Goal: Information Seeking & Learning: Learn about a topic

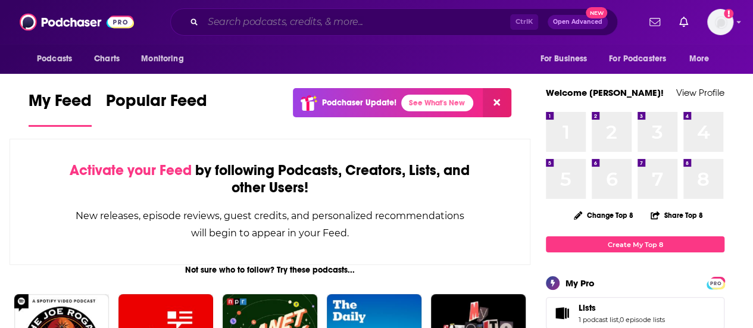
click at [308, 17] on input "Search podcasts, credits, & more..." at bounding box center [356, 21] width 307 height 19
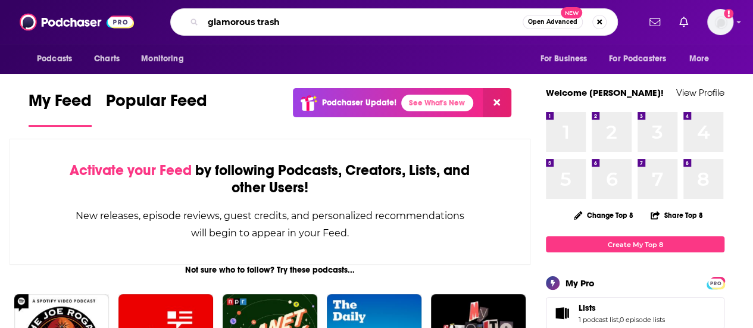
type input "glamorous trash"
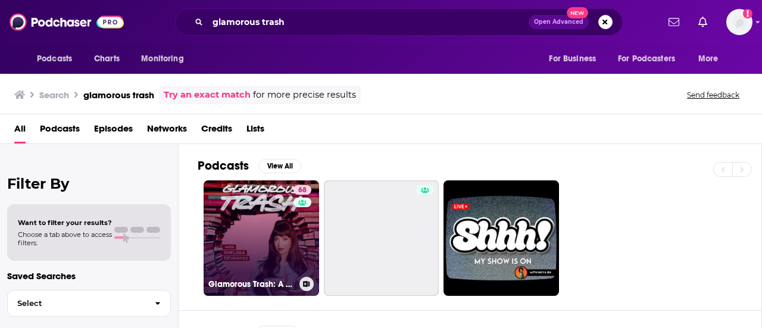
click at [300, 218] on div "68" at bounding box center [303, 231] width 21 height 92
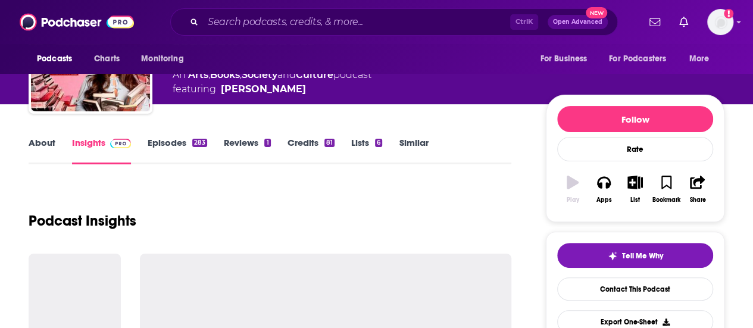
scroll to position [179, 0]
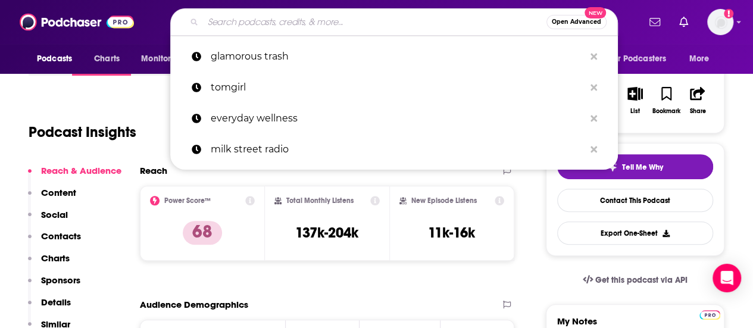
click at [339, 24] on input "Search podcasts, credits, & more..." at bounding box center [374, 21] width 343 height 19
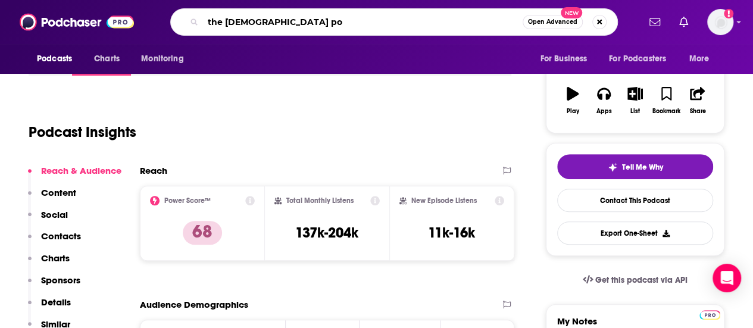
type input "the [DEMOGRAPHIC_DATA] pod"
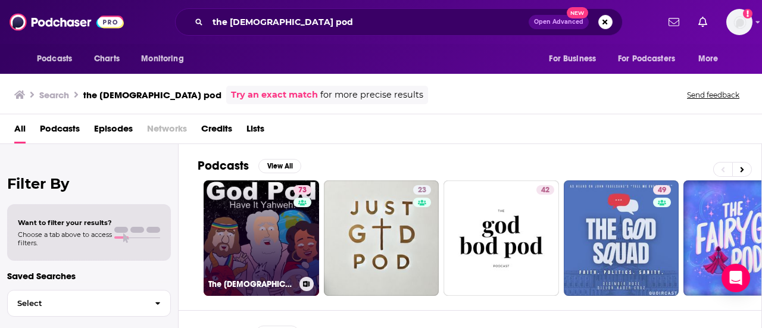
click at [249, 200] on link "73 The [DEMOGRAPHIC_DATA] Pod" at bounding box center [260, 237] width 115 height 115
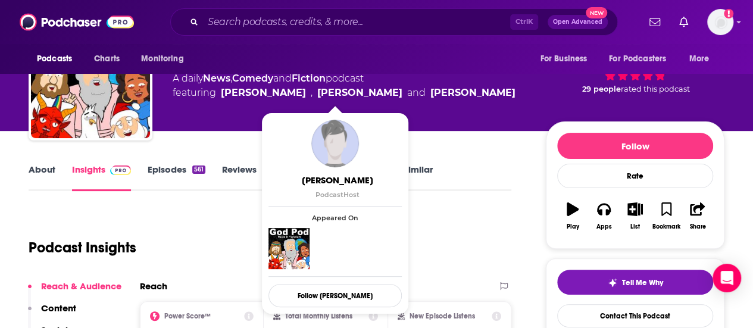
scroll to position [119, 0]
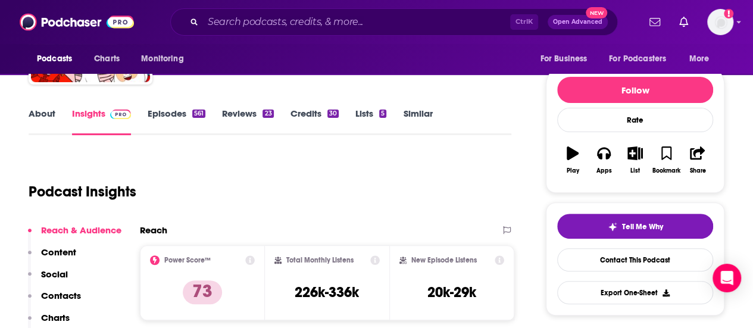
click at [325, 12] on div "Ctrl K Open Advanced New" at bounding box center [393, 21] width 447 height 27
click at [293, 23] on input "Search podcasts, credits, & more..." at bounding box center [356, 21] width 307 height 19
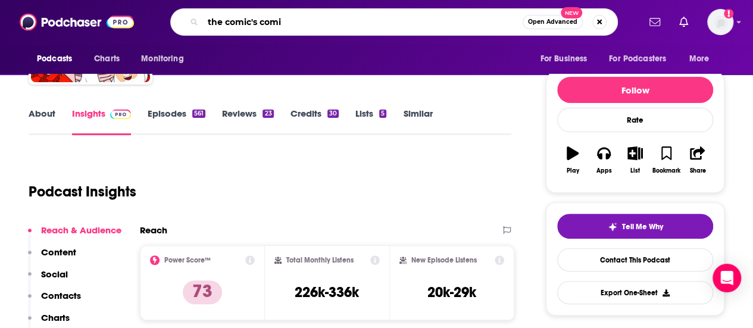
type input "the comic's comic"
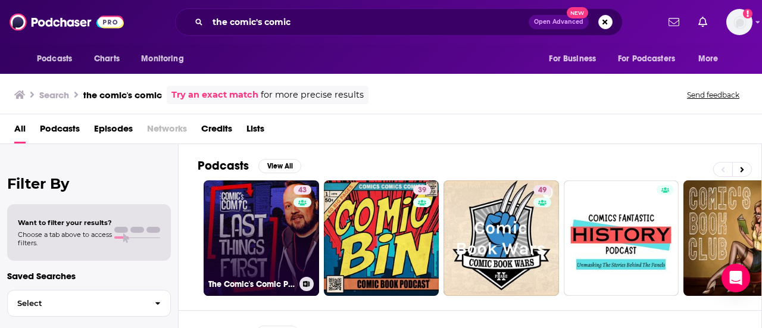
click at [236, 233] on link "43 The Comic's Comic Presents Last Things First" at bounding box center [260, 237] width 115 height 115
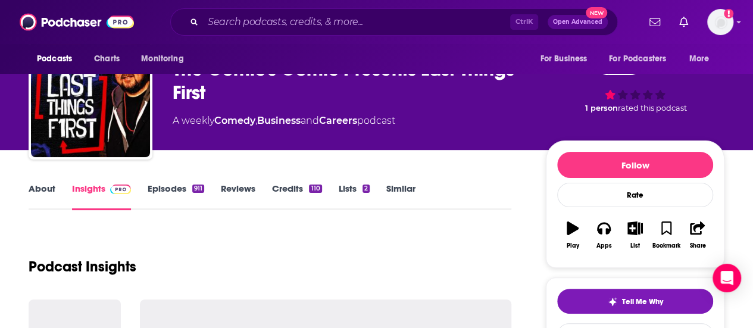
scroll to position [119, 0]
